Goal: Information Seeking & Learning: Understand process/instructions

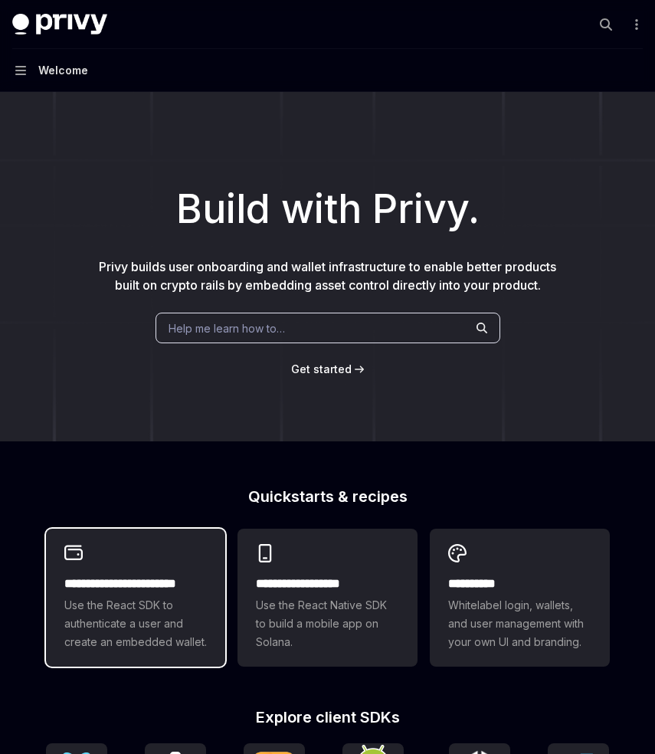
click at [123, 578] on h2 "**********" at bounding box center [135, 583] width 143 height 18
type textarea "*"
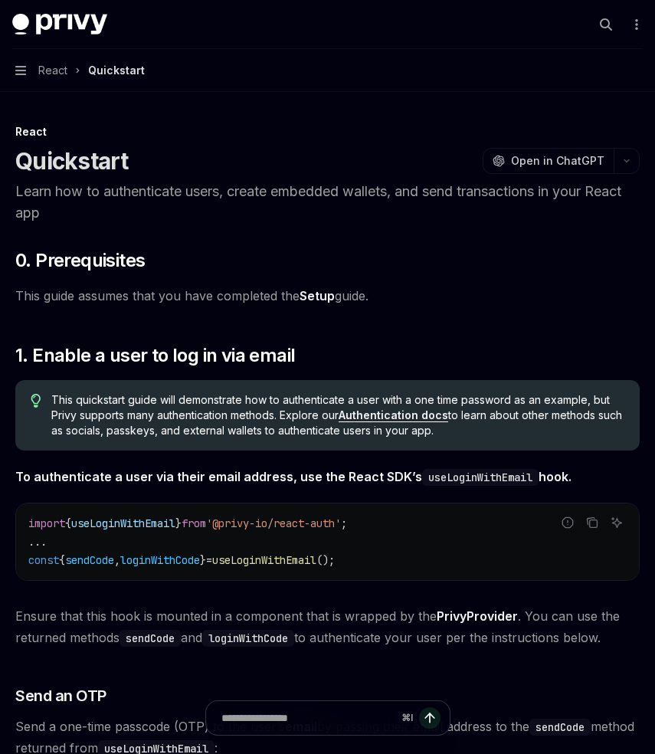
drag, startPoint x: 168, startPoint y: 350, endPoint x: 505, endPoint y: 721, distance: 500.4
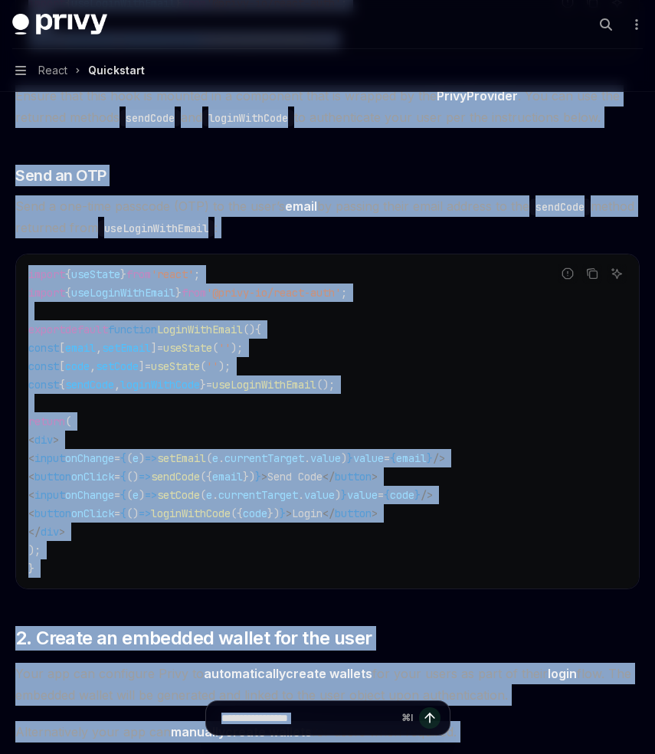
scroll to position [519, 0]
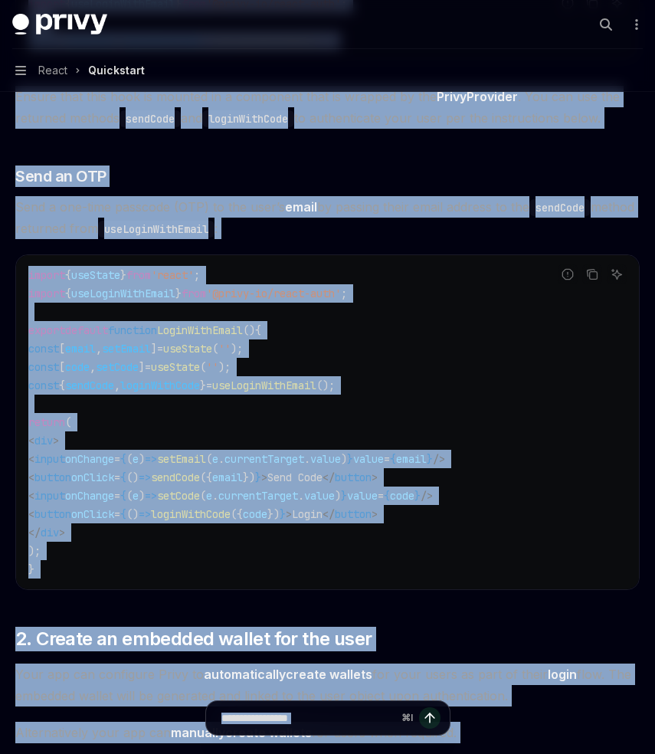
click at [436, 562] on code "import { useState } from 'react' ; import { useLoginWithEmail } from '@privy-io…" at bounding box center [327, 422] width 598 height 312
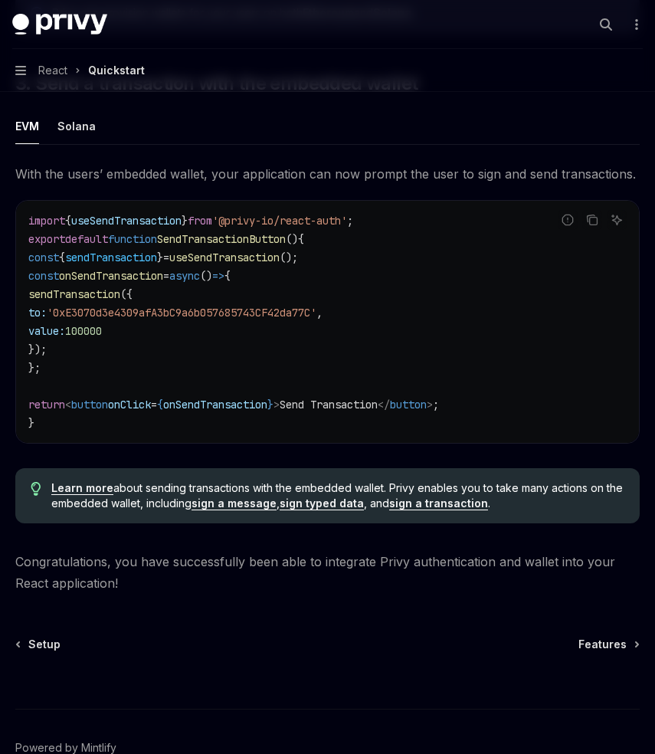
scroll to position [1372, 0]
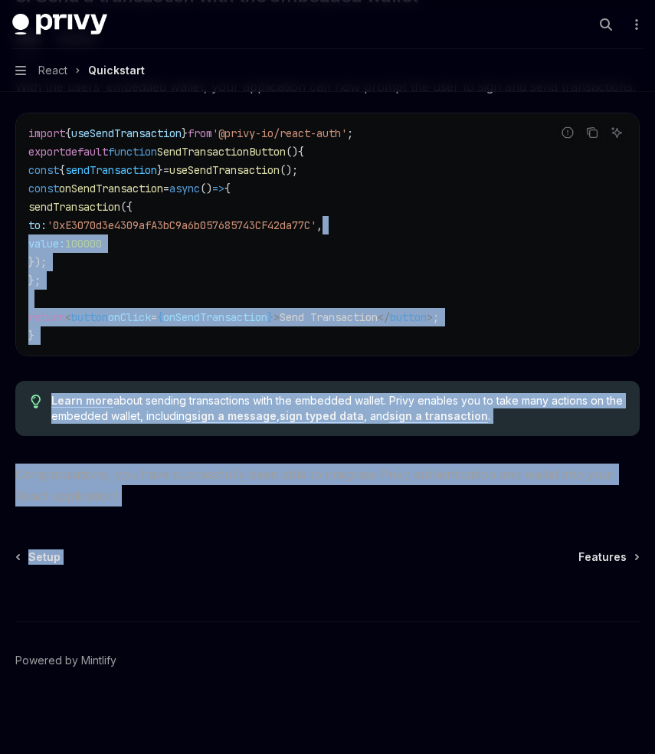
drag, startPoint x: 436, startPoint y: 562, endPoint x: 407, endPoint y: 223, distance: 340.5
click at [407, 223] on code "import { useSendTransaction } from '@privy-io/react-auth' ; export default func…" at bounding box center [327, 234] width 598 height 221
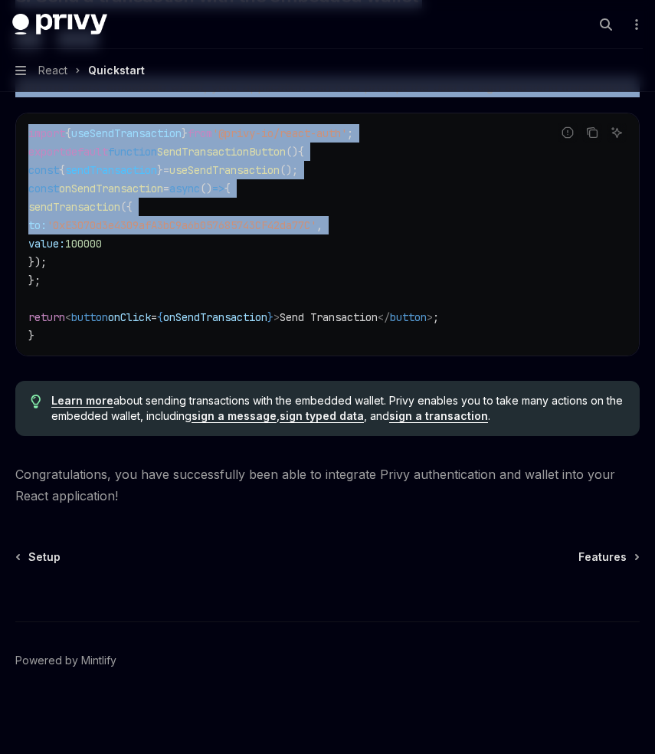
drag, startPoint x: 407, startPoint y: 223, endPoint x: 380, endPoint y: -37, distance: 261.1
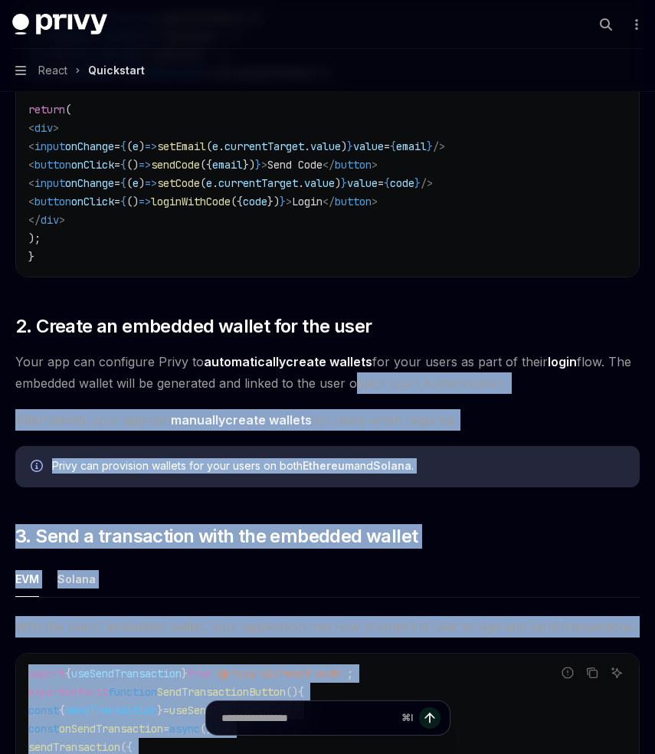
scroll to position [817, 0]
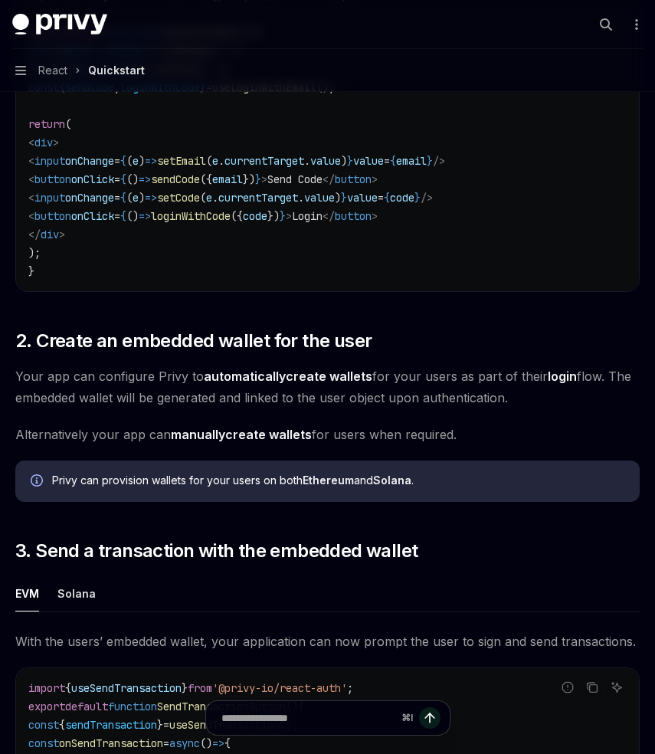
click at [414, 170] on code "import { useState } from 'react' ; import { useLoginWithEmail } from '@privy-io…" at bounding box center [327, 124] width 598 height 312
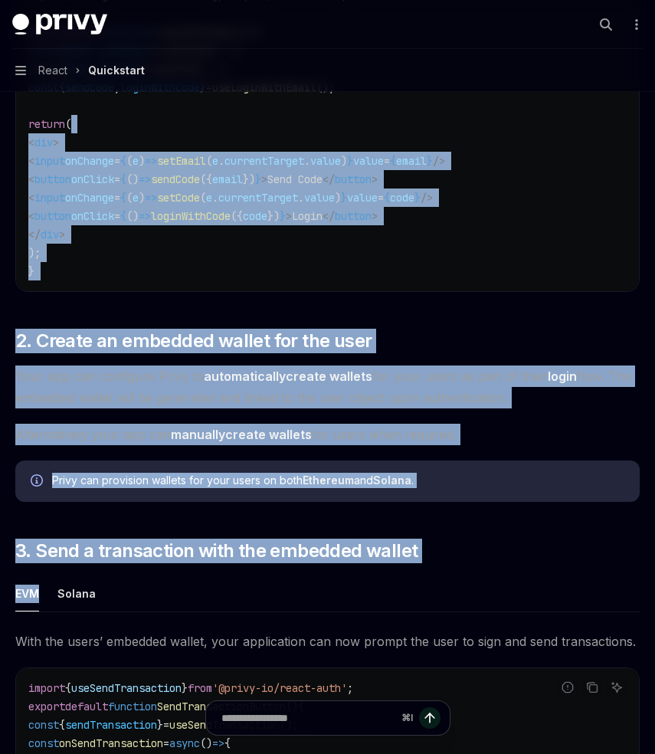
drag, startPoint x: 410, startPoint y: 120, endPoint x: 469, endPoint y: 584, distance: 467.1
click at [469, 581] on div "​ 0. Prerequisites This guide assumes that you have completed the Setup guide. …" at bounding box center [327, 246] width 624 height 1630
click at [469, 583] on ul "EVM Solana" at bounding box center [327, 593] width 624 height 37
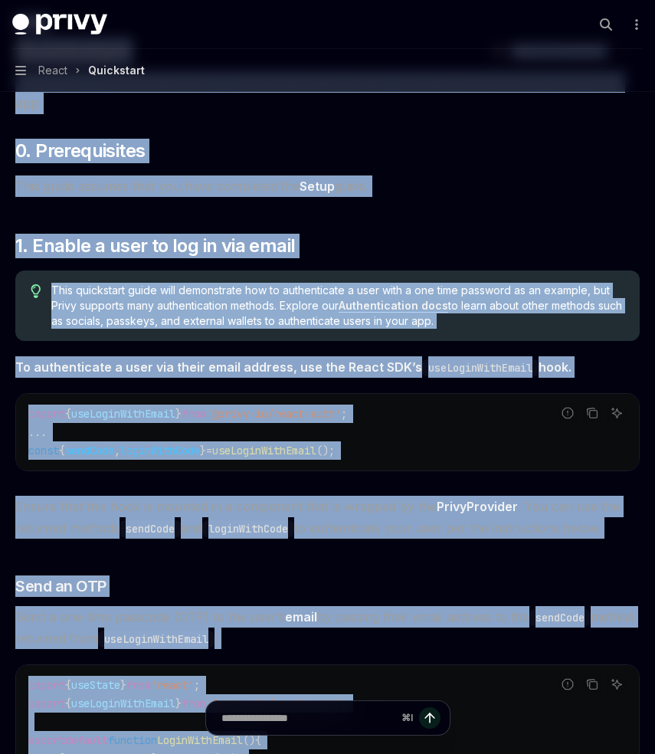
scroll to position [0, 0]
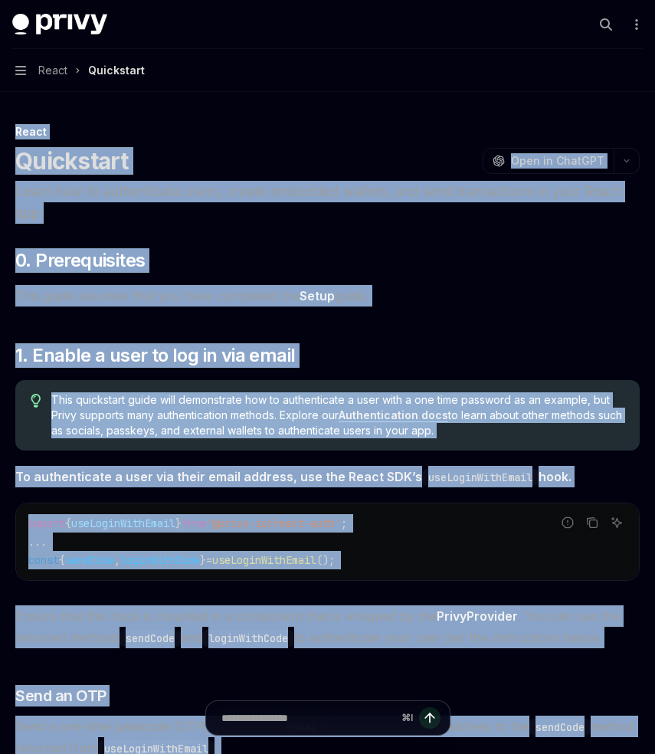
drag, startPoint x: 469, startPoint y: 583, endPoint x: 388, endPoint y: -93, distance: 681.1
click at [388, 0] on html "Context Invalidated, Press to Reload Skip to main content Privy Docs home page …" at bounding box center [327, 377] width 655 height 754
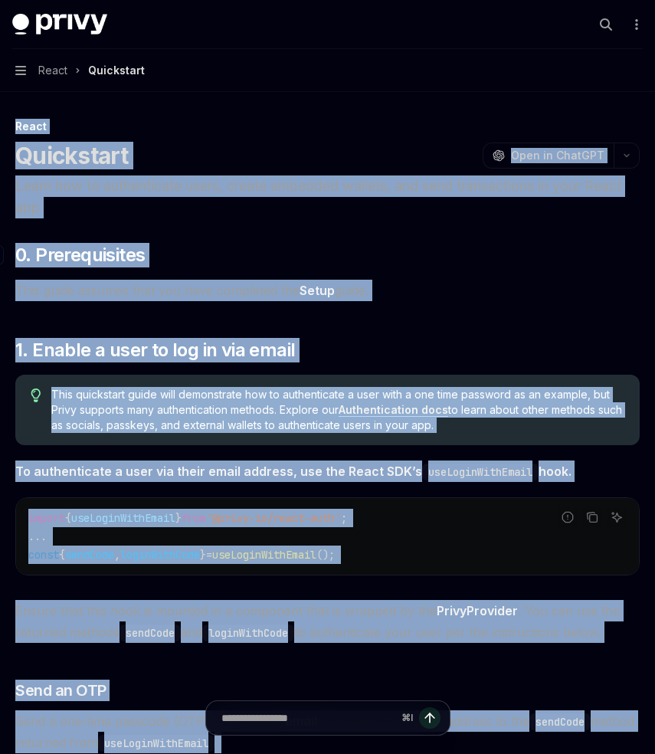
click at [407, 250] on h2 "​ 0. Prerequisites" at bounding box center [327, 255] width 624 height 25
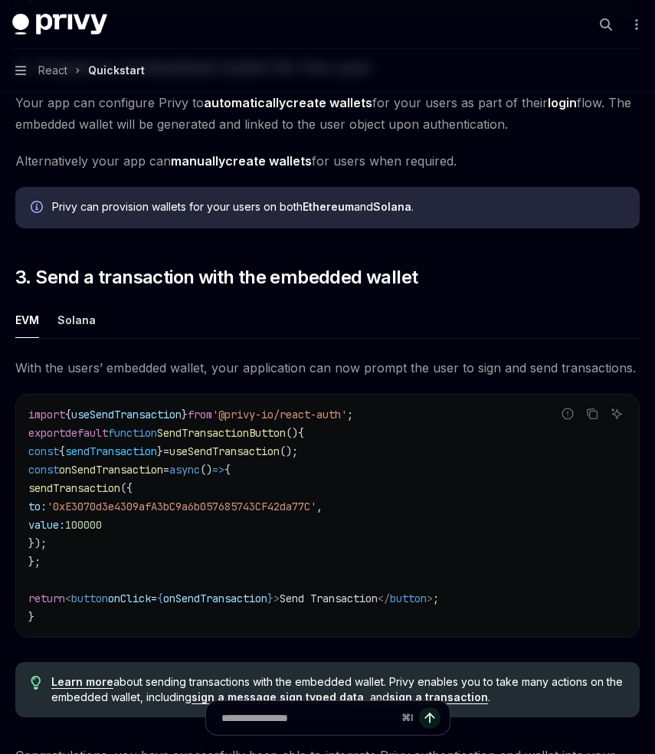
scroll to position [1372, 0]
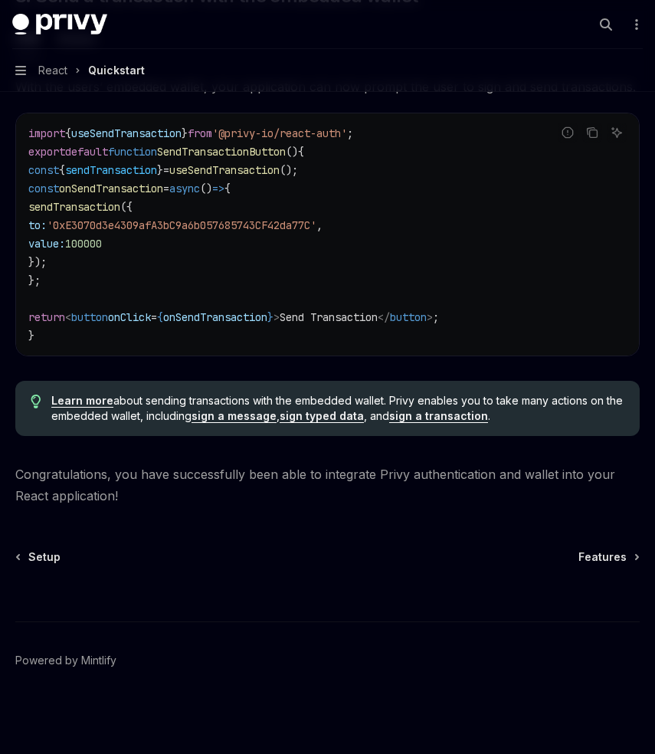
click at [401, 332] on code "import { useSendTransaction } from '@privy-io/react-auth' ; export default func…" at bounding box center [327, 234] width 598 height 221
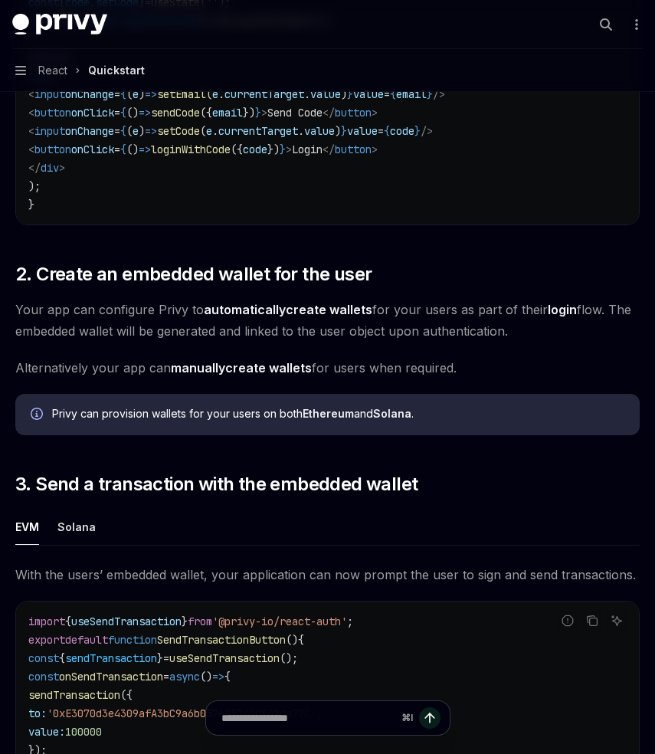
scroll to position [728, 0]
